Goal: Information Seeking & Learning: Learn about a topic

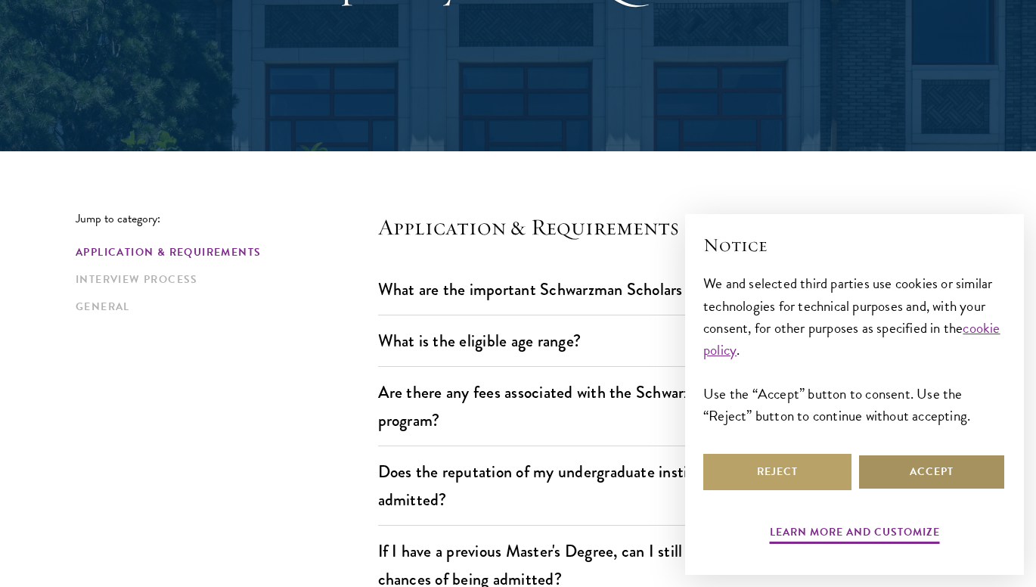
click at [914, 464] on button "Accept" at bounding box center [932, 472] width 148 height 36
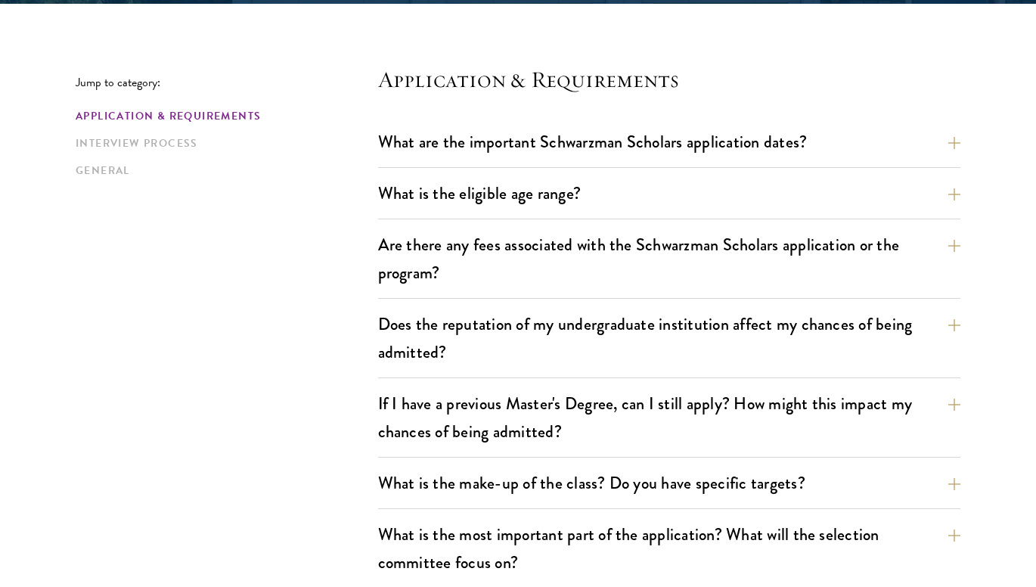
scroll to position [384, 0]
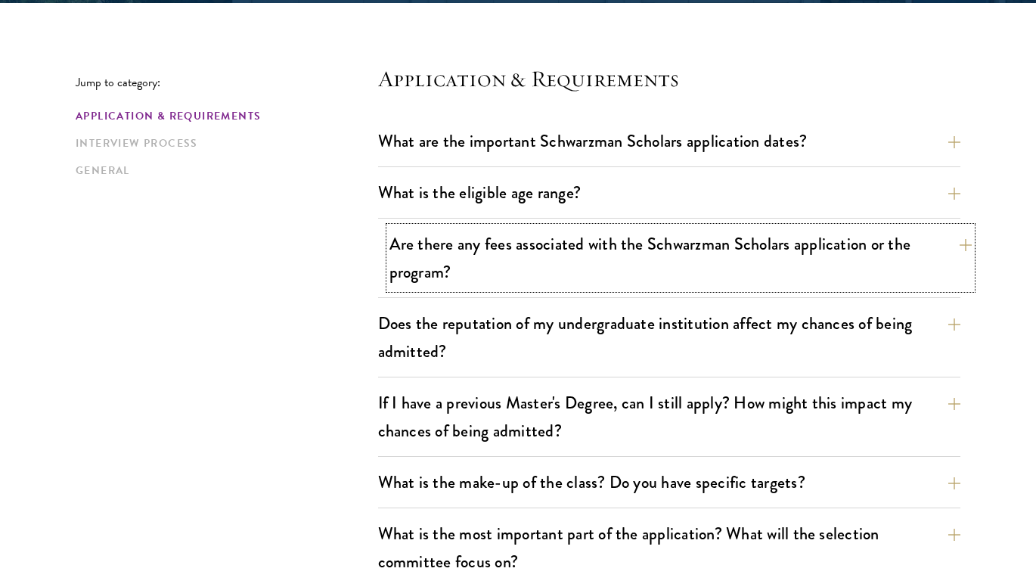
click at [610, 259] on button "Are there any fees associated with the Schwarzman Scholars application or the p…" at bounding box center [681, 258] width 582 height 62
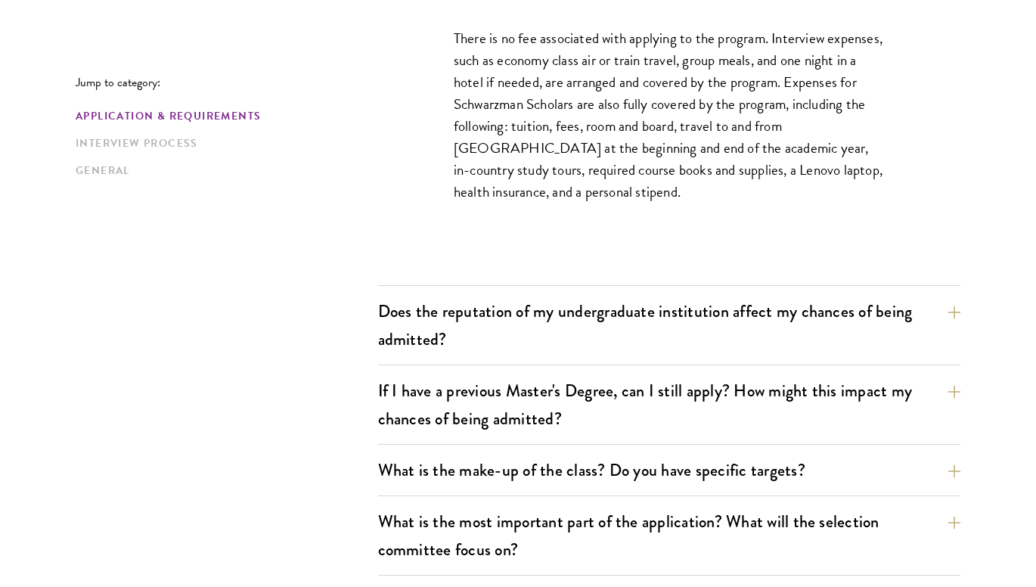
scroll to position [680, 0]
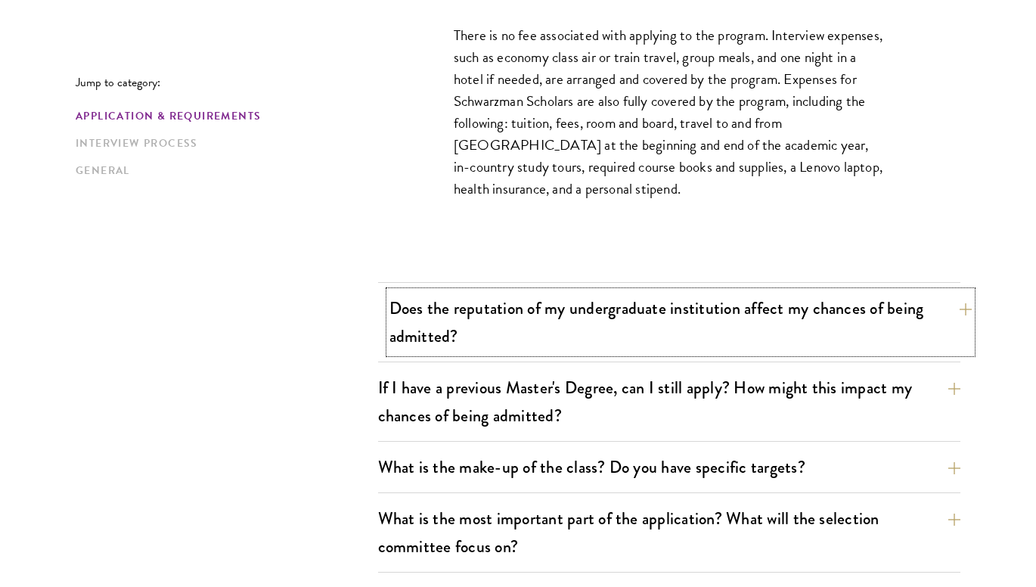
click at [594, 327] on button "Does the reputation of my undergraduate institution affect my chances of being …" at bounding box center [681, 322] width 582 height 62
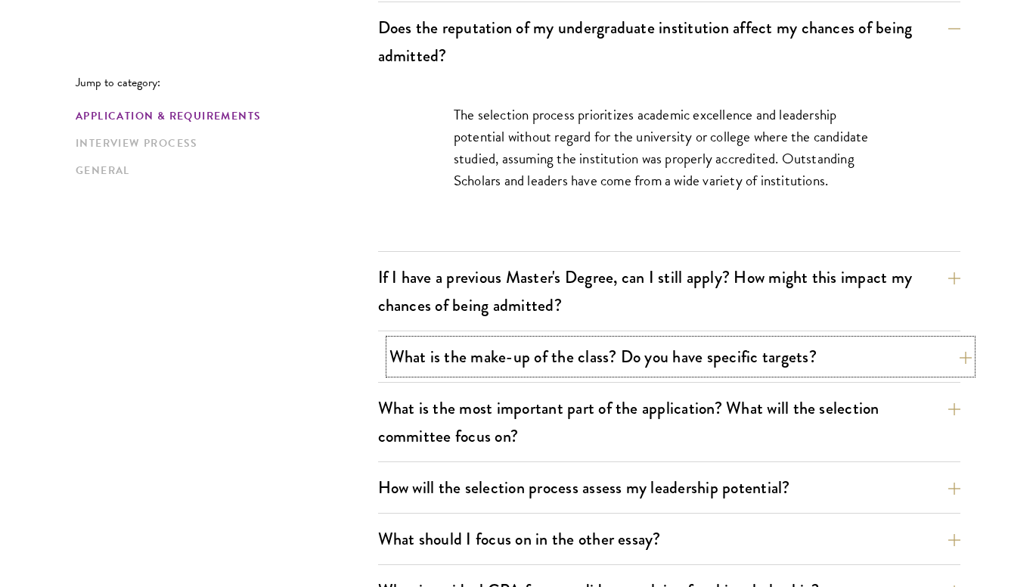
click at [561, 348] on button "What is the make-up of the class? Do you have specific targets?" at bounding box center [681, 357] width 582 height 34
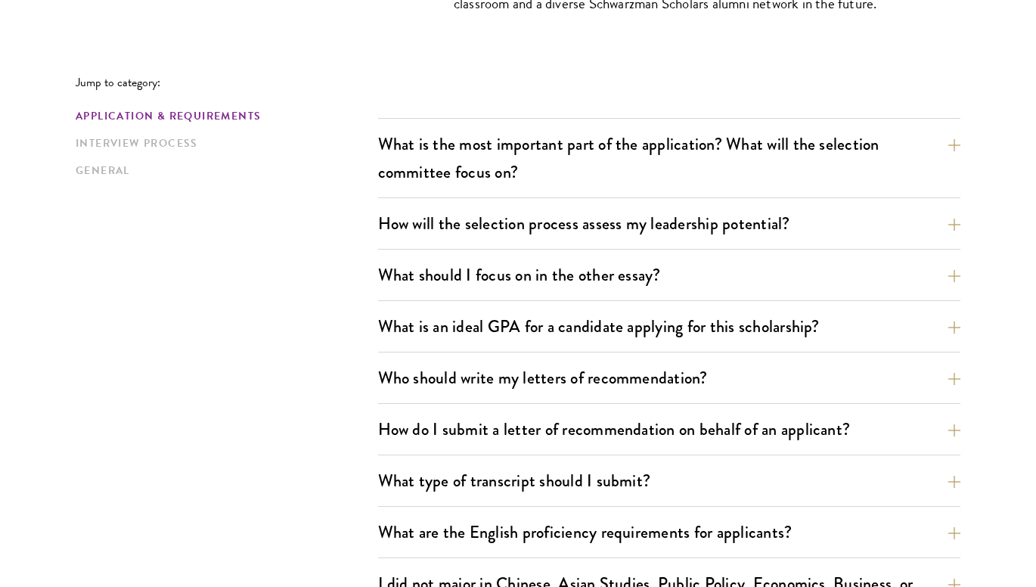
scroll to position [1145, 0]
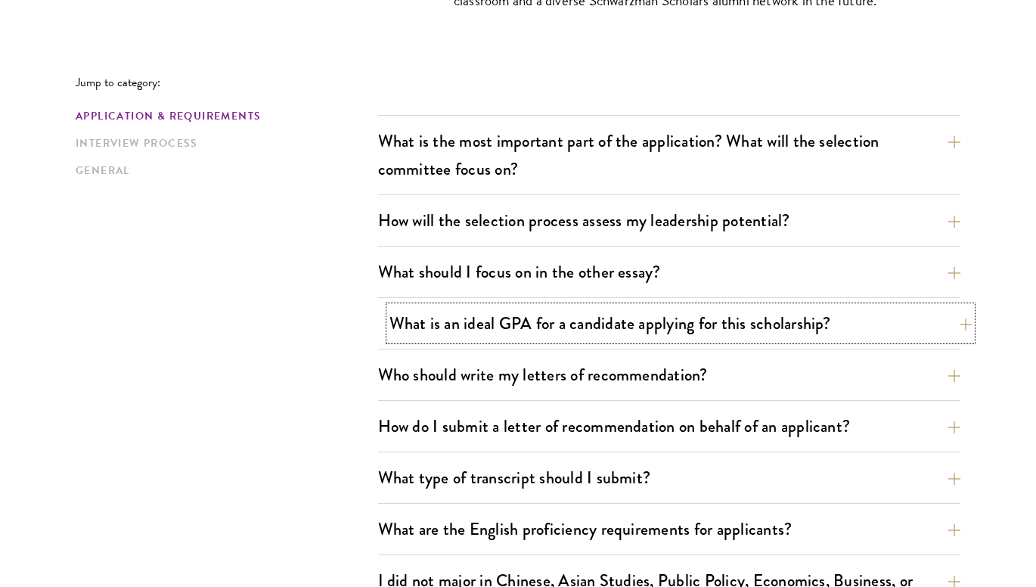
click at [556, 331] on button "What is an ideal GPA for a candidate applying for this scholarship?" at bounding box center [681, 323] width 582 height 34
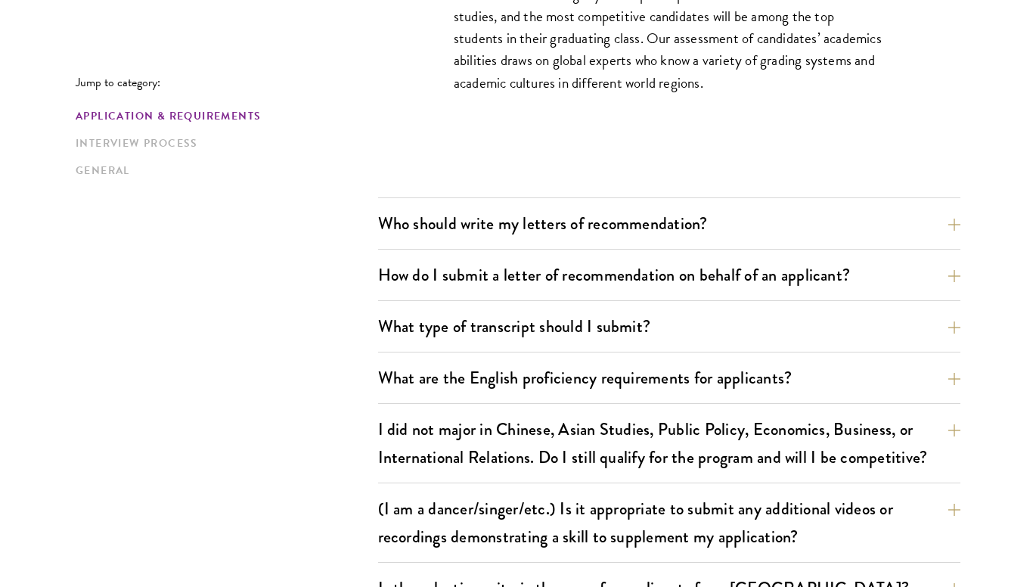
scroll to position [1265, 0]
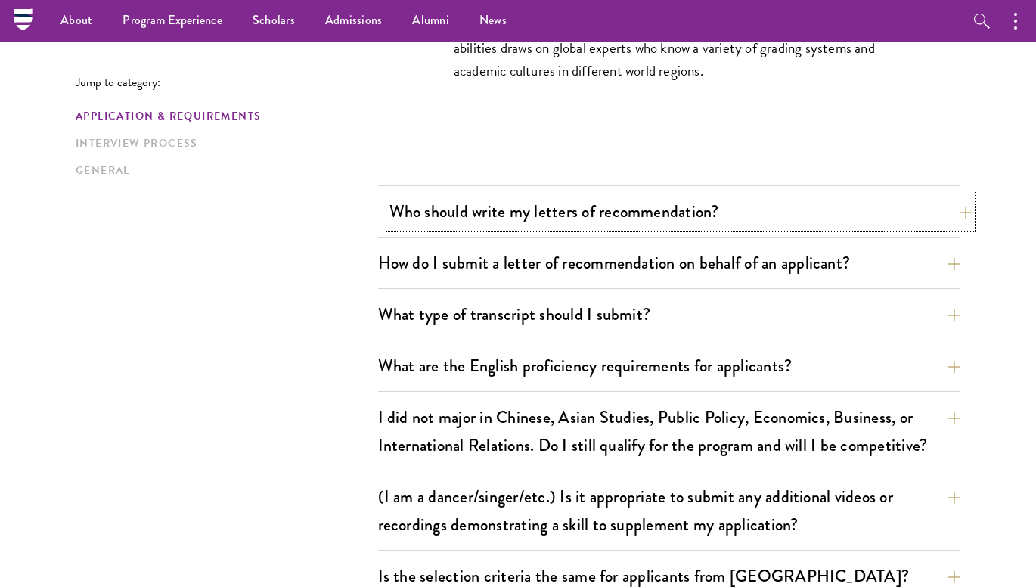
click at [712, 213] on button "Who should write my letters of recommendation?" at bounding box center [681, 211] width 582 height 34
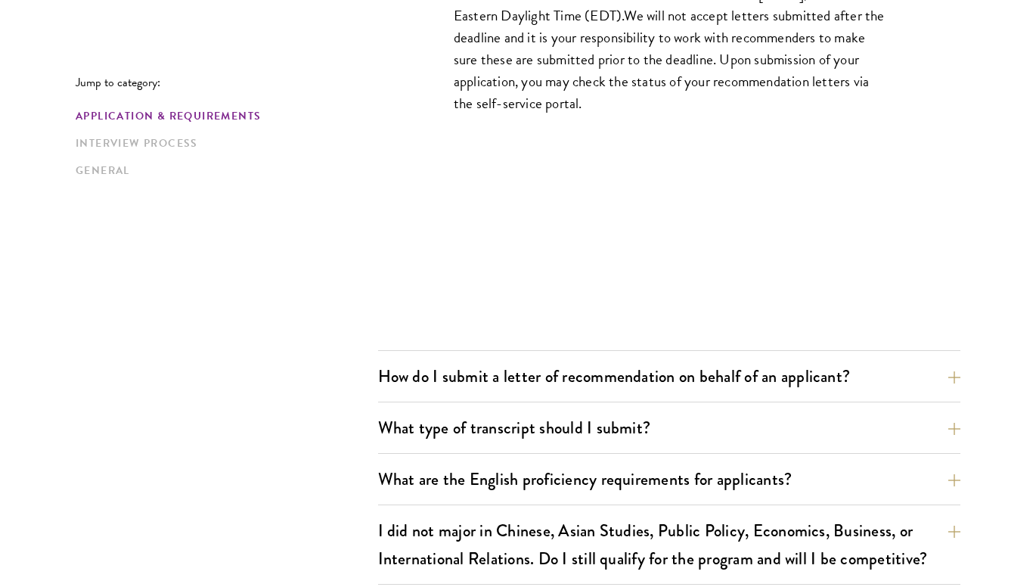
scroll to position [1684, 0]
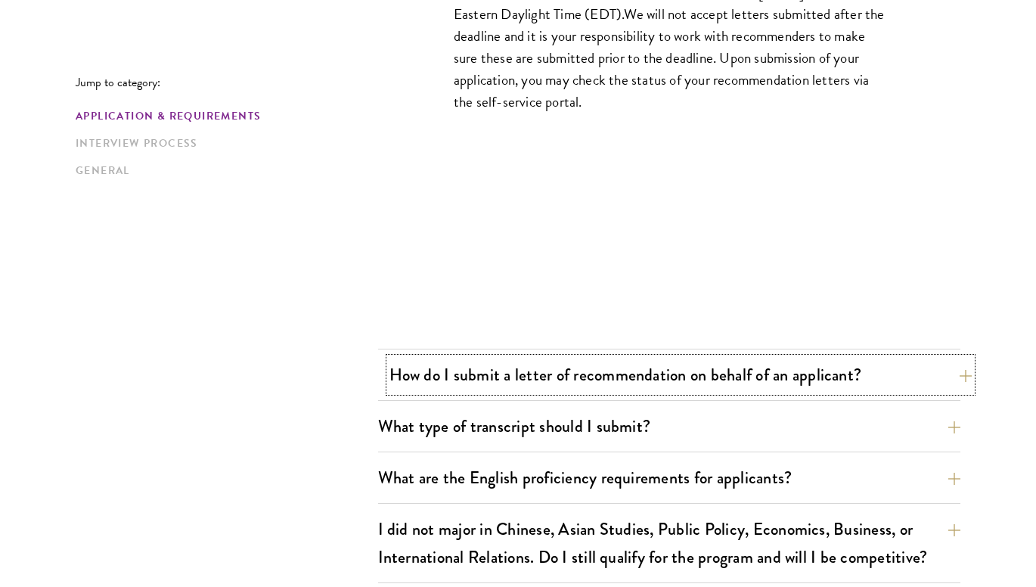
click at [671, 380] on button "How do I submit a letter of recommendation on behalf of an applicant?" at bounding box center [681, 375] width 582 height 34
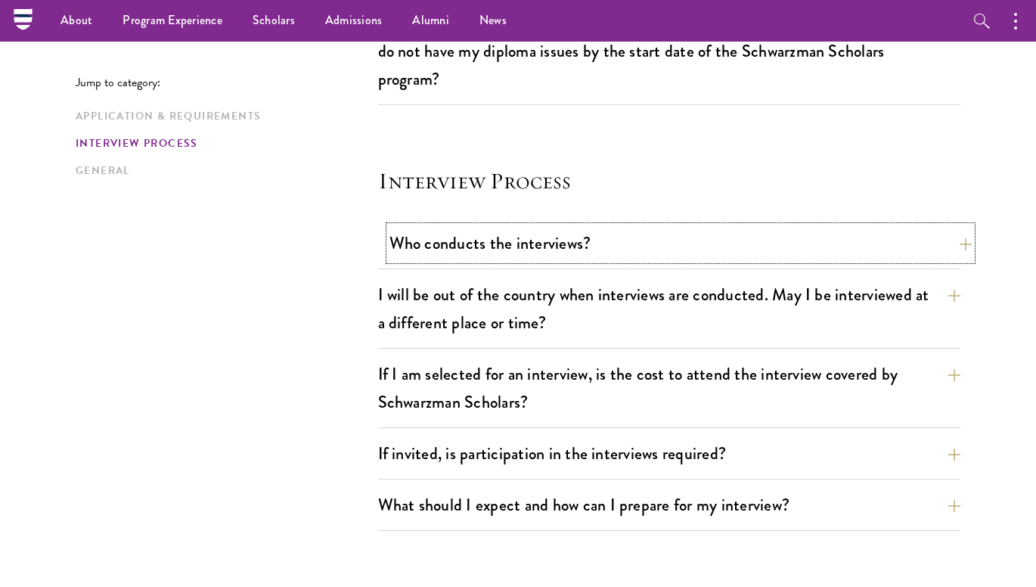
click at [650, 244] on button "Who conducts the interviews?" at bounding box center [681, 243] width 582 height 34
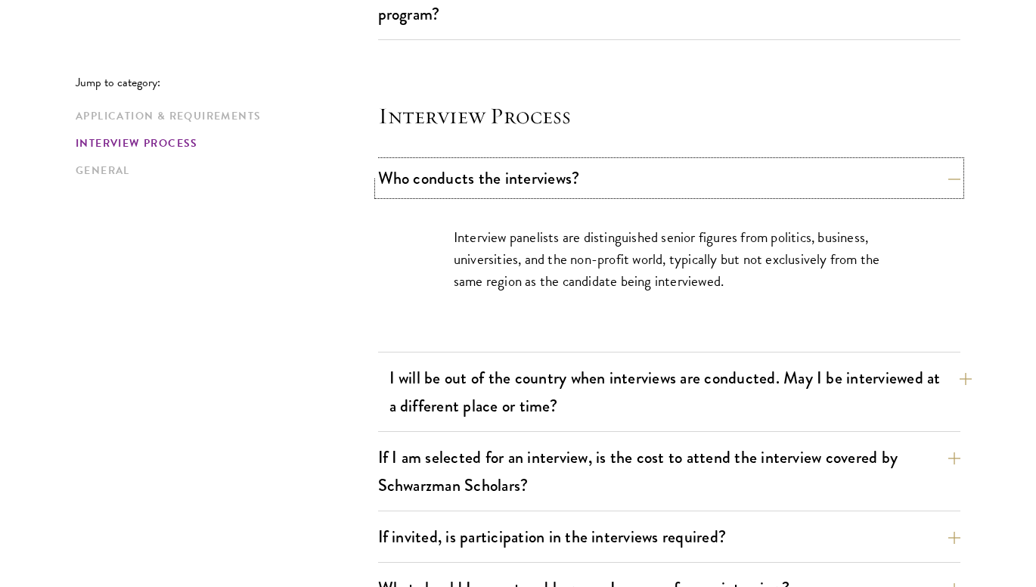
scroll to position [1690, 0]
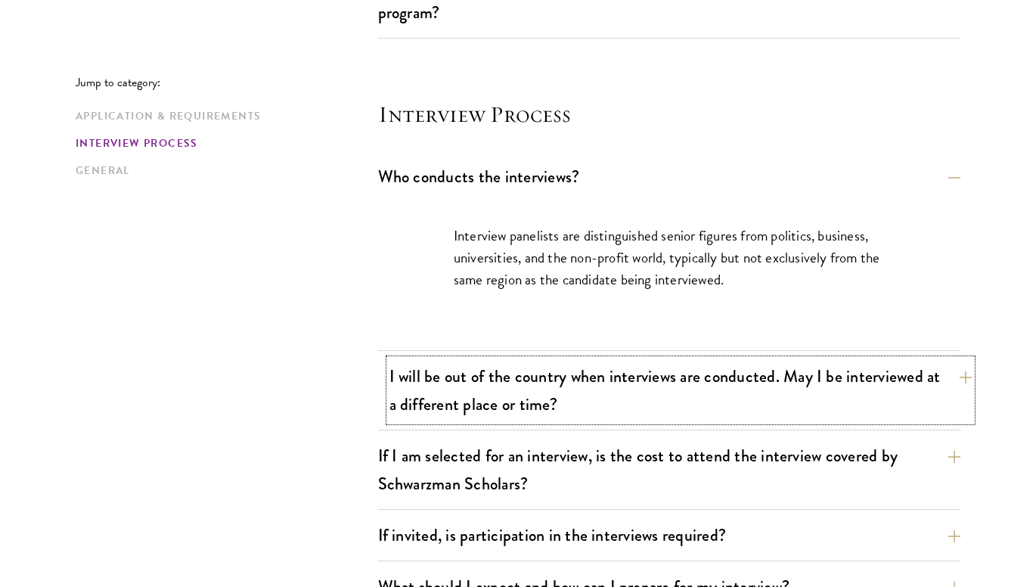
click at [611, 378] on button "I will be out of the country when interviews are conducted. May I be interviewe…" at bounding box center [681, 390] width 582 height 62
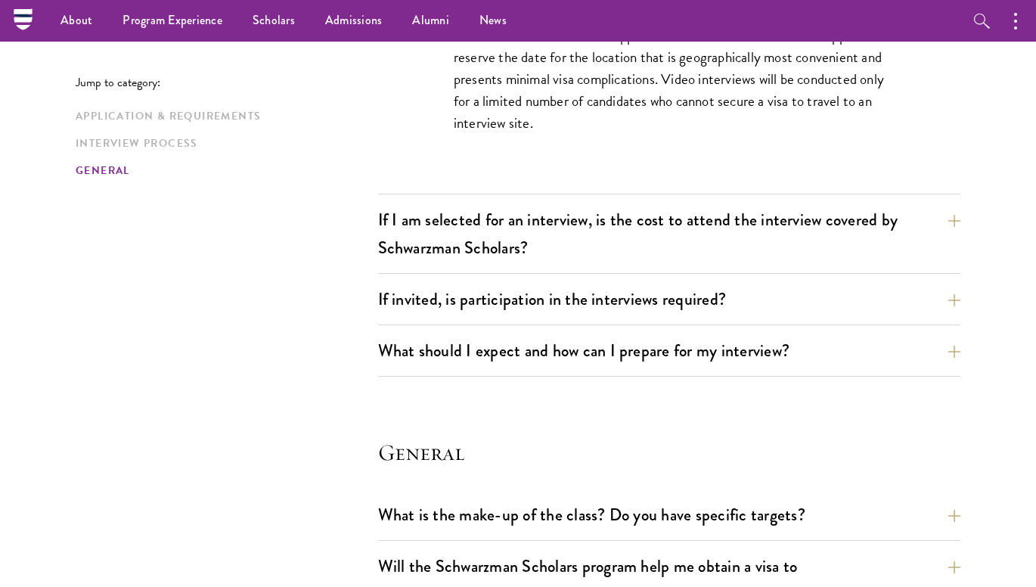
scroll to position [1989, 0]
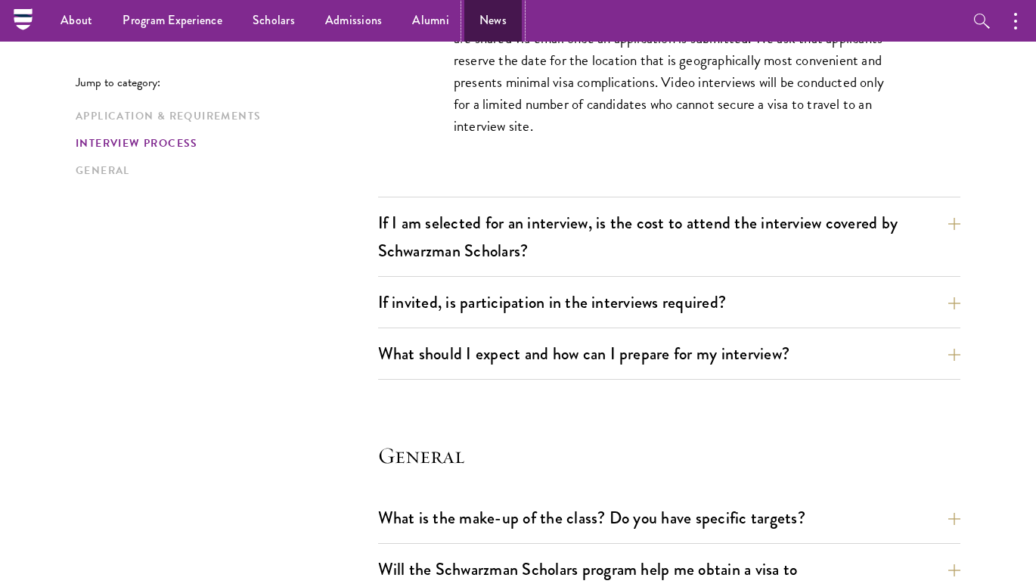
click at [498, 22] on link "News" at bounding box center [492, 21] width 57 height 42
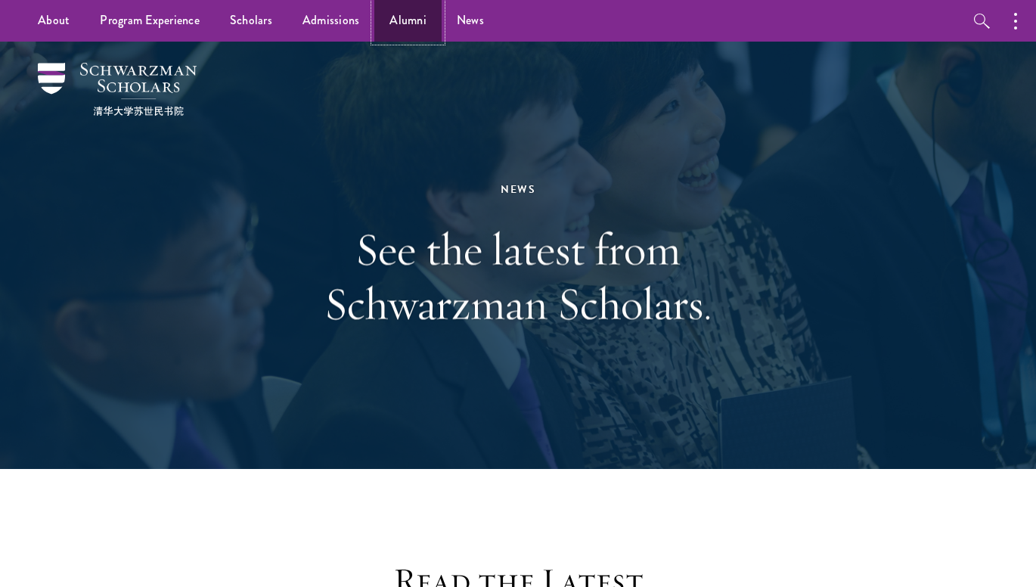
click at [411, 23] on link "Alumni" at bounding box center [407, 21] width 67 height 42
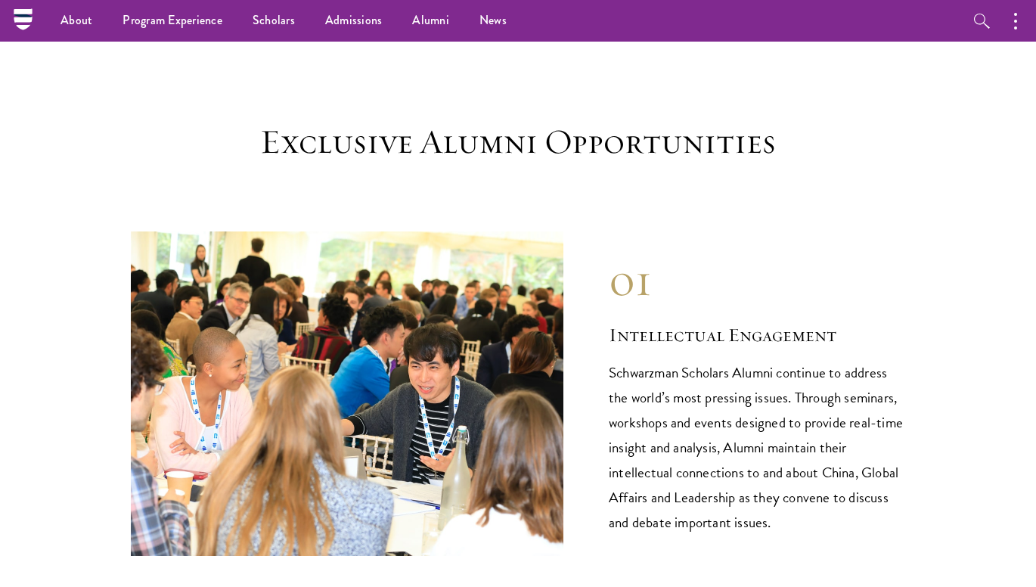
scroll to position [1181, 0]
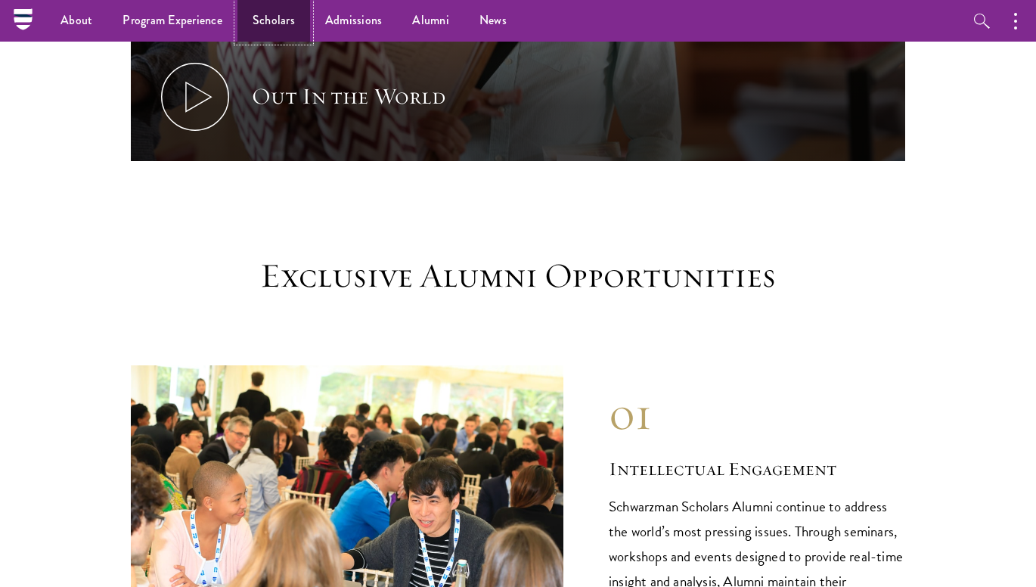
click at [276, 23] on link "Scholars" at bounding box center [273, 21] width 73 height 42
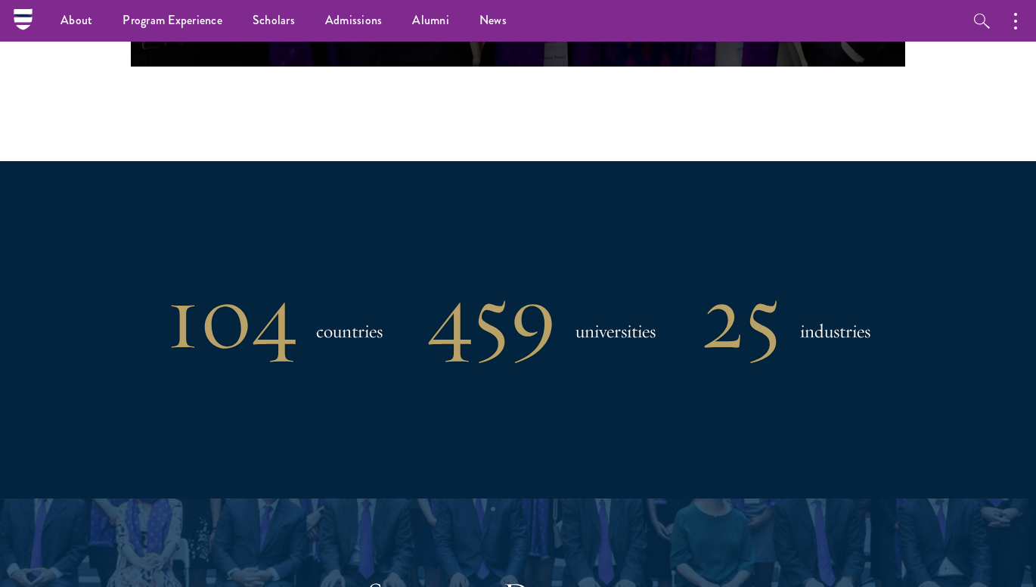
scroll to position [1094, 0]
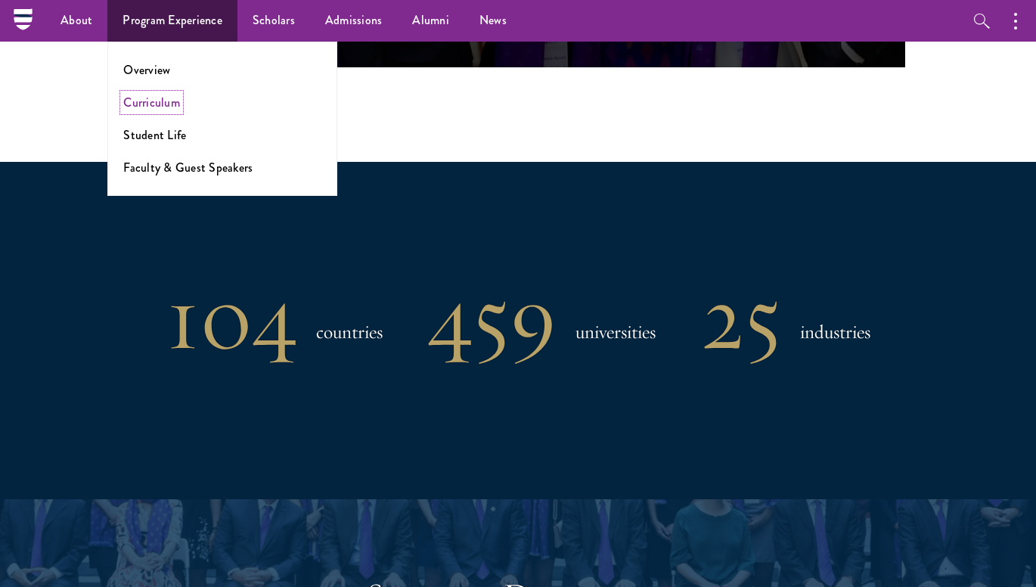
click at [154, 107] on link "Curriculum" at bounding box center [151, 102] width 57 height 17
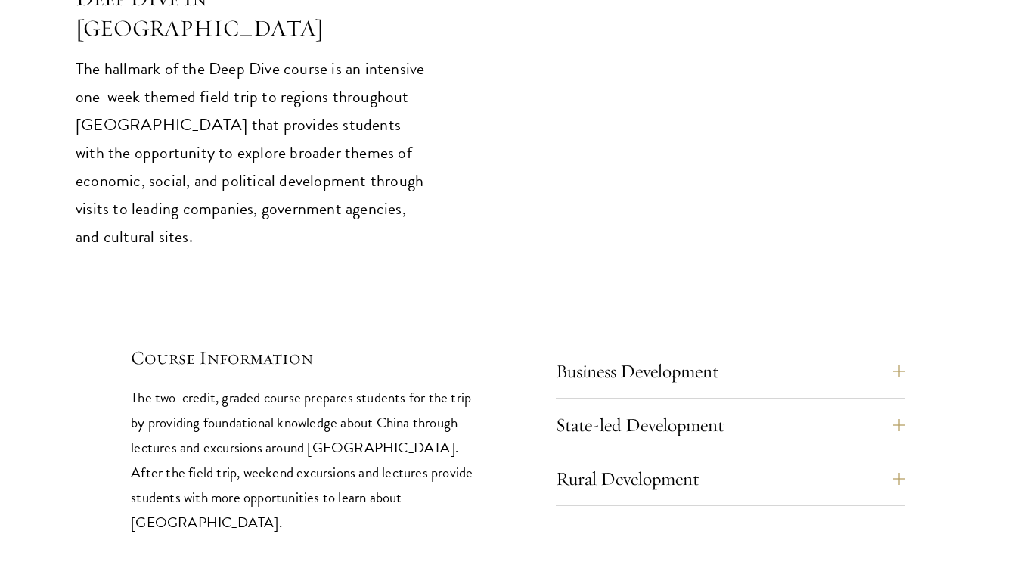
scroll to position [6296, 0]
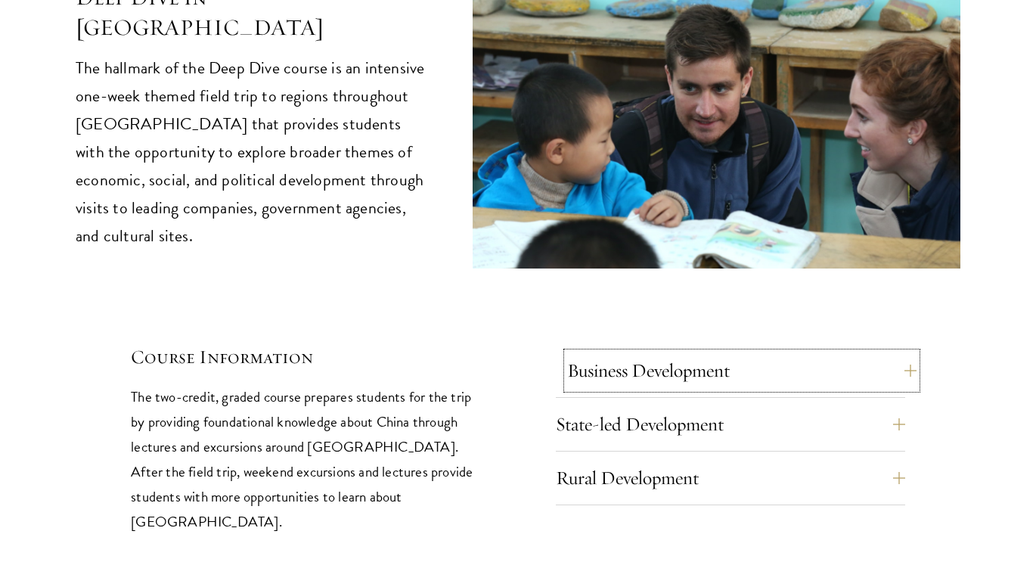
click at [677, 352] on button "Business Development" at bounding box center [741, 370] width 349 height 36
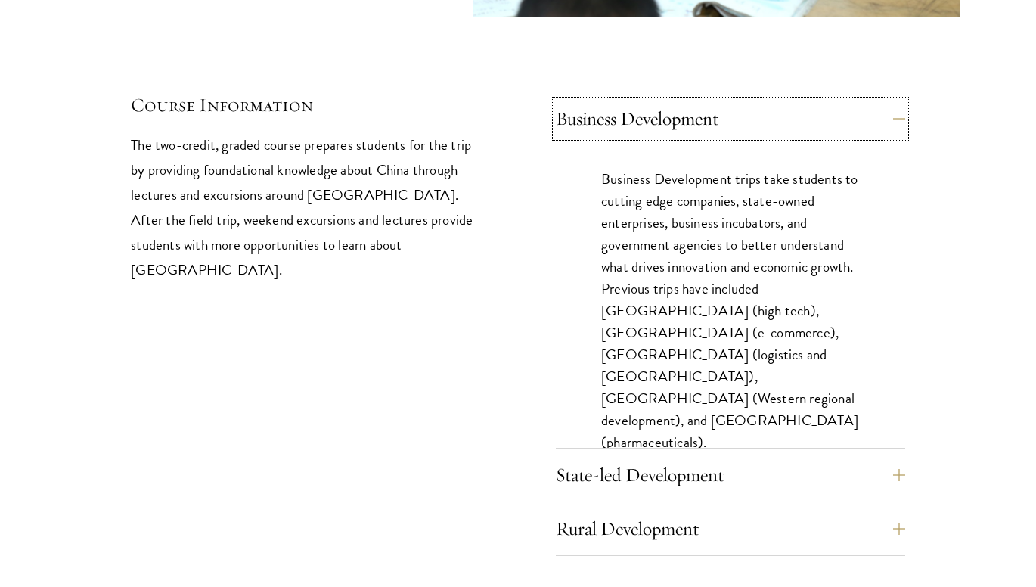
scroll to position [6550, 0]
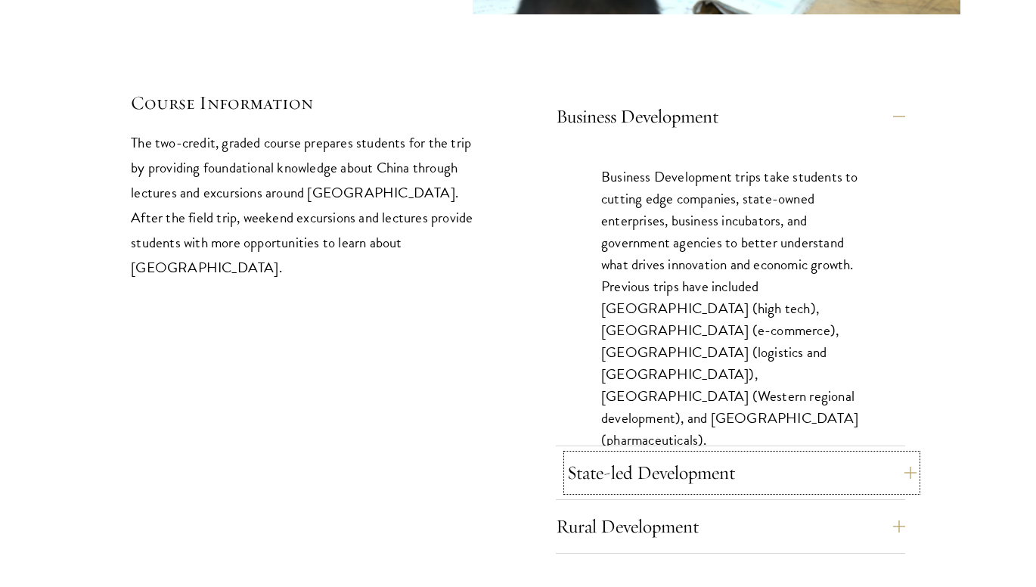
click at [653, 455] on button "State-led Development" at bounding box center [741, 473] width 349 height 36
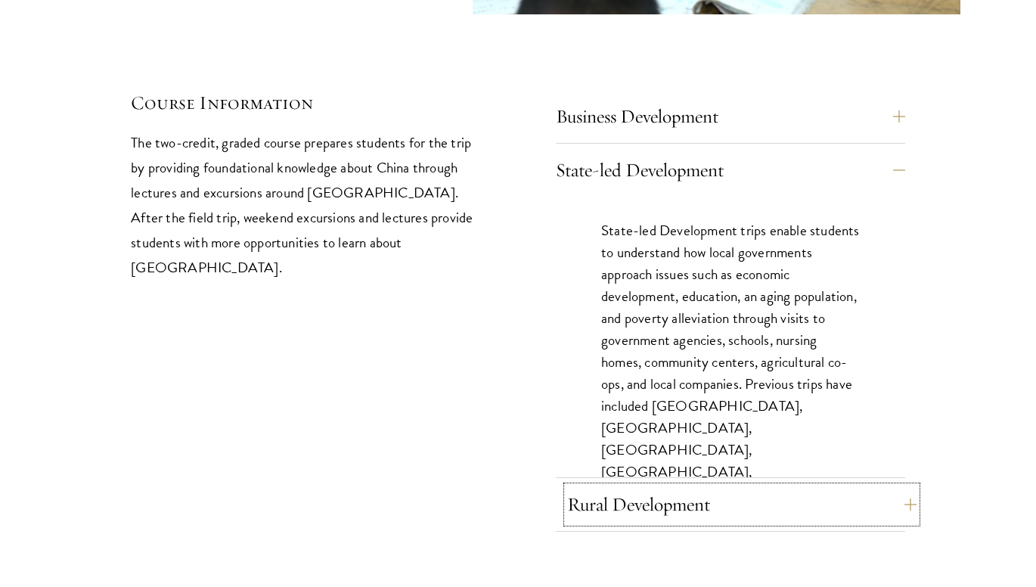
click at [669, 486] on button "Rural Development" at bounding box center [741, 504] width 349 height 36
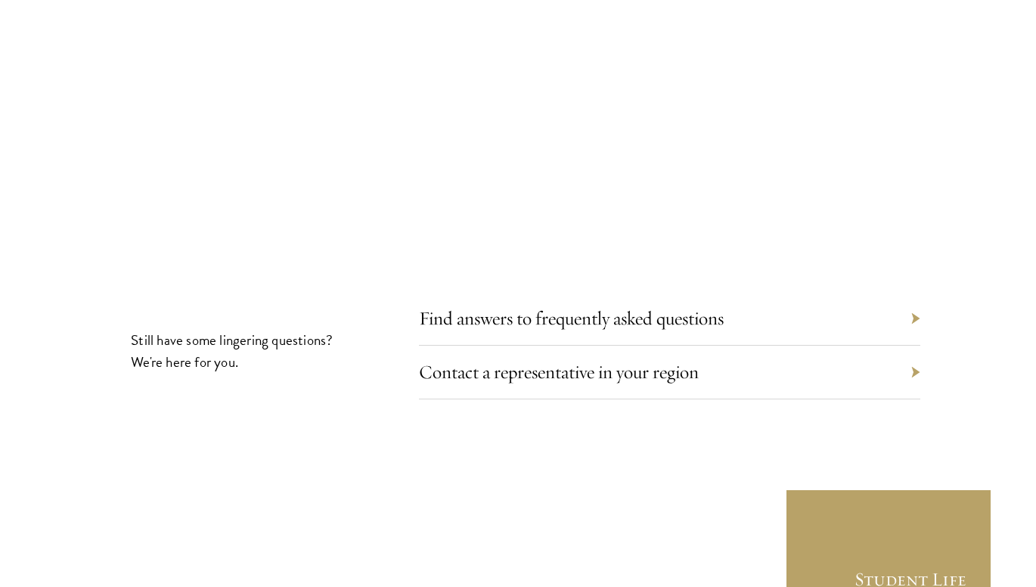
scroll to position [8418, 0]
click at [524, 291] on div "Find answers to frequently asked questions" at bounding box center [669, 318] width 501 height 54
click at [511, 306] on link "Find answers to frequently asked questions" at bounding box center [582, 317] width 305 height 23
click at [464, 359] on link "Contact a representative in your region" at bounding box center [570, 370] width 280 height 23
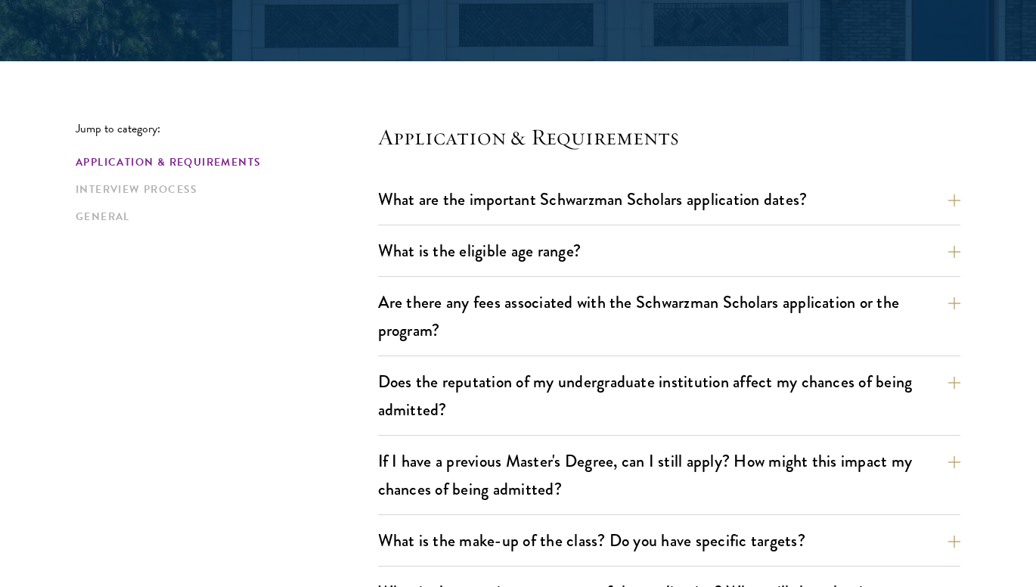
scroll to position [331, 0]
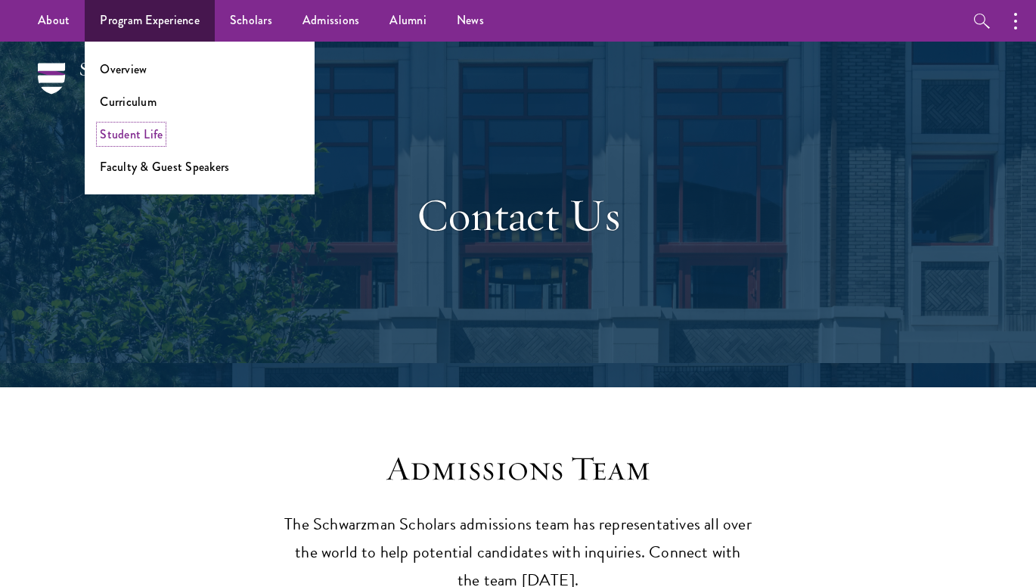
click at [132, 135] on link "Student Life" at bounding box center [131, 134] width 63 height 17
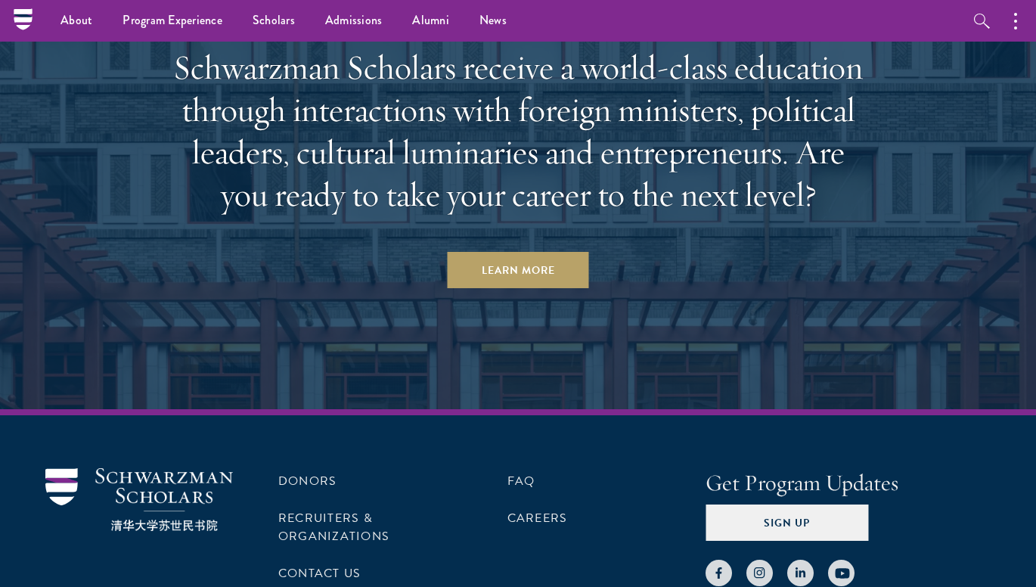
scroll to position [5571, 0]
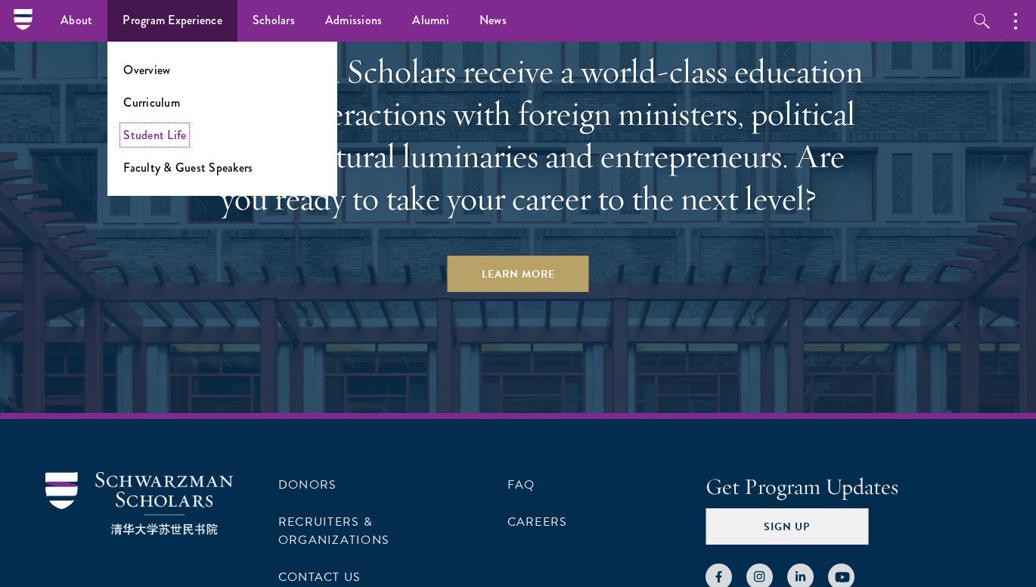
click at [144, 138] on link "Student Life" at bounding box center [154, 134] width 63 height 17
